Goal: Check status: Check status

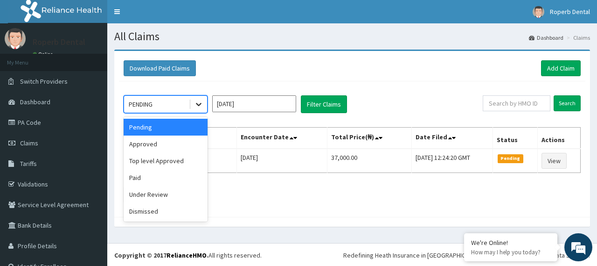
click at [197, 105] on icon at bounding box center [198, 103] width 9 height 9
click at [190, 194] on div "Under Review" at bounding box center [166, 194] width 84 height 17
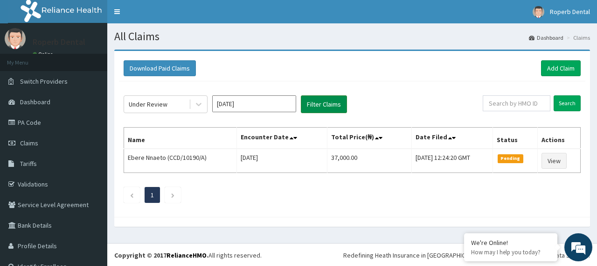
click at [325, 100] on button "Filter Claims" at bounding box center [324, 104] width 46 height 18
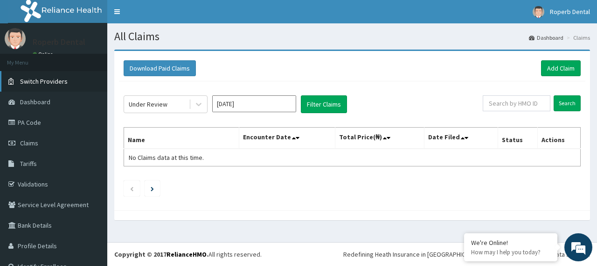
click at [56, 82] on span "Switch Providers" at bounding box center [44, 81] width 48 height 8
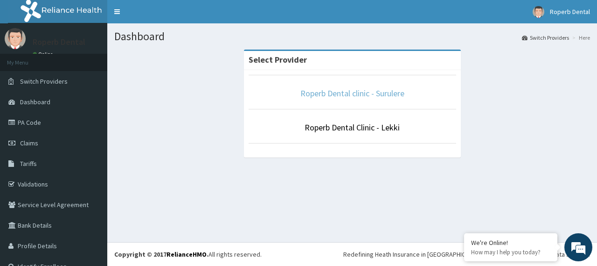
click at [389, 96] on link "Roperb Dental clinic - Surulere" at bounding box center [353, 93] width 104 height 11
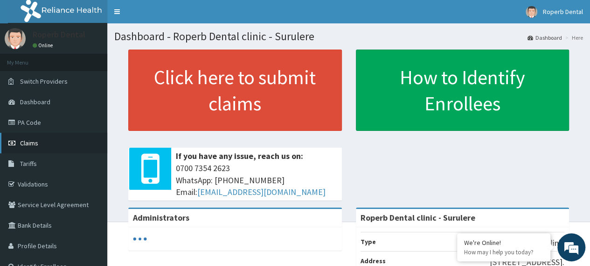
click at [44, 142] on link "Claims" at bounding box center [53, 143] width 107 height 21
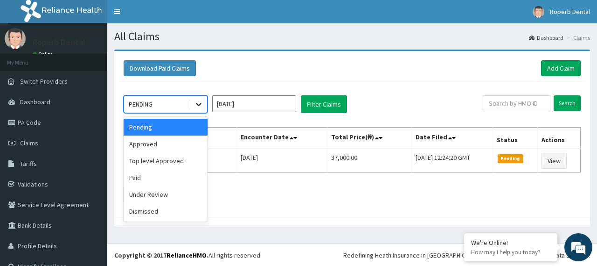
click at [197, 101] on icon at bounding box center [198, 103] width 9 height 9
click at [185, 150] on div "Approved" at bounding box center [166, 143] width 84 height 17
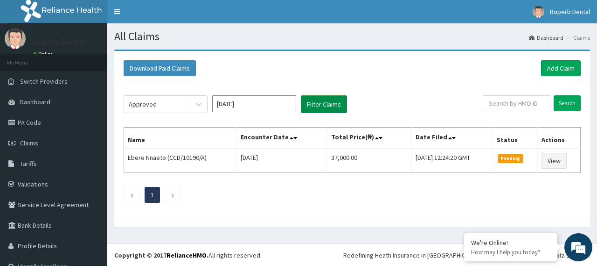
drag, startPoint x: 347, startPoint y: 104, endPoint x: 327, endPoint y: 104, distance: 20.1
click at [327, 104] on div "Approved Aug 2025 Filter Claims" at bounding box center [303, 104] width 359 height 18
click at [327, 104] on button "Filter Claims" at bounding box center [324, 104] width 46 height 18
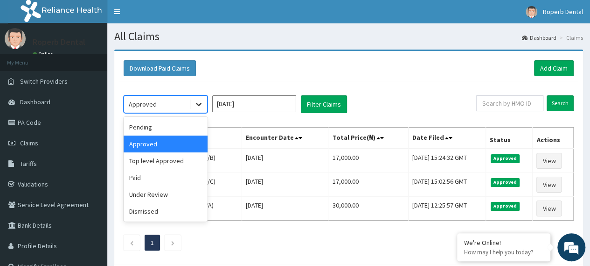
click at [201, 106] on icon at bounding box center [198, 103] width 9 height 9
click at [181, 172] on div "Paid" at bounding box center [166, 177] width 84 height 17
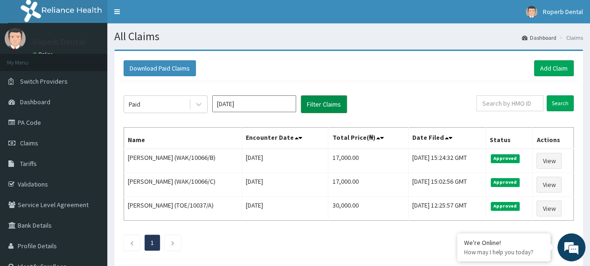
click at [331, 103] on button "Filter Claims" at bounding box center [324, 104] width 46 height 18
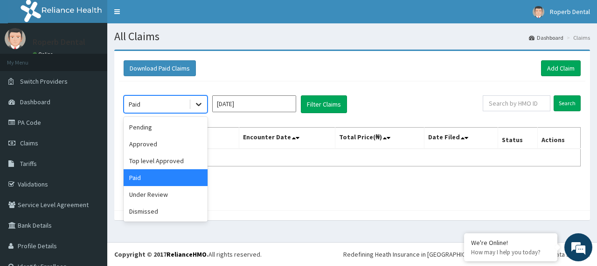
click at [197, 104] on icon at bounding box center [199, 104] width 6 height 3
click at [178, 193] on div "Under Review" at bounding box center [166, 194] width 84 height 17
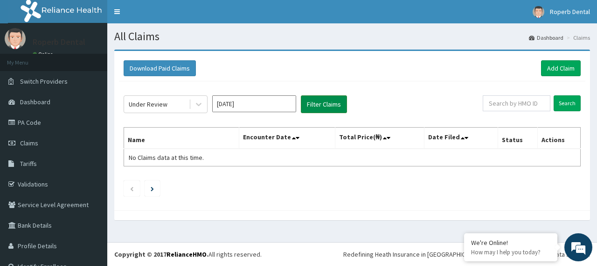
click at [346, 103] on button "Filter Claims" at bounding box center [324, 104] width 46 height 18
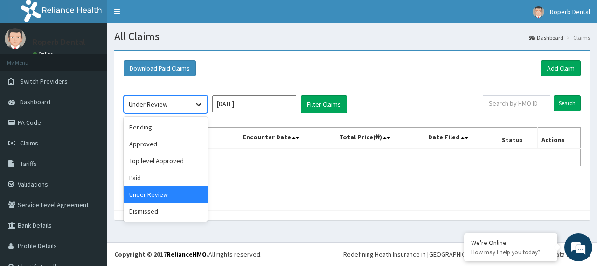
click at [192, 107] on div at bounding box center [198, 104] width 17 height 17
click at [175, 164] on div "Top level Approved" at bounding box center [166, 160] width 84 height 17
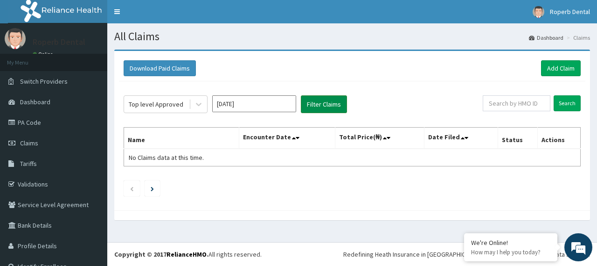
click at [324, 109] on button "Filter Claims" at bounding box center [324, 104] width 46 height 18
